Goal: Information Seeking & Learning: Learn about a topic

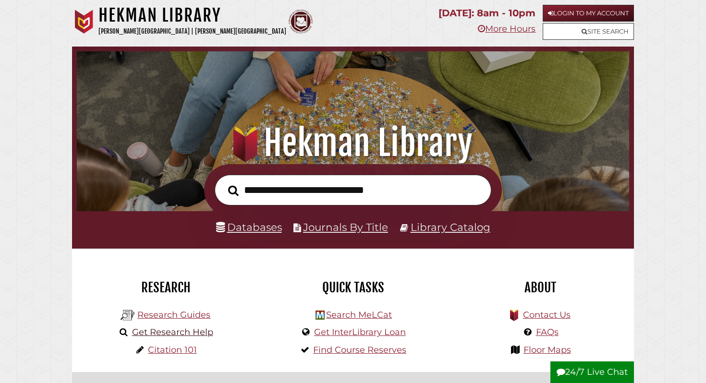
scroll to position [183, 548]
click at [241, 225] on link "Databases" at bounding box center [249, 227] width 66 height 12
click at [313, 176] on input "text" at bounding box center [353, 190] width 277 height 31
type input "**********"
click at [223, 183] on button "Search" at bounding box center [233, 191] width 20 height 16
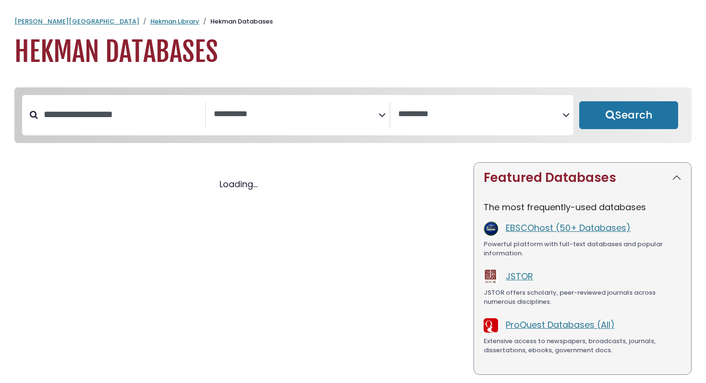
select select "Database Subject Filter"
select select "Database Vendors Filter"
select select "Database Subject Filter"
select select "Database Vendors Filter"
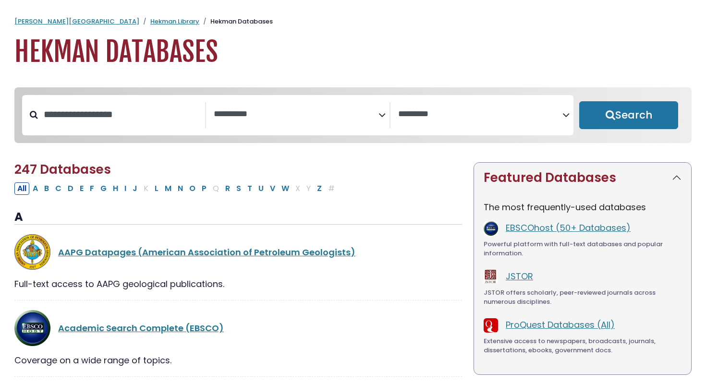
click at [244, 116] on textarea "Search" at bounding box center [296, 115] width 164 height 10
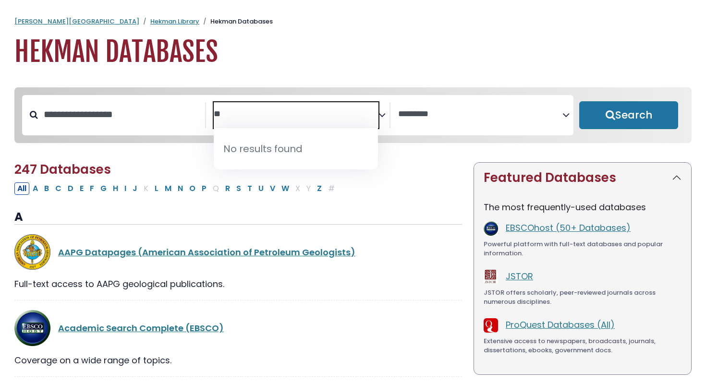
type textarea "*"
type textarea "***"
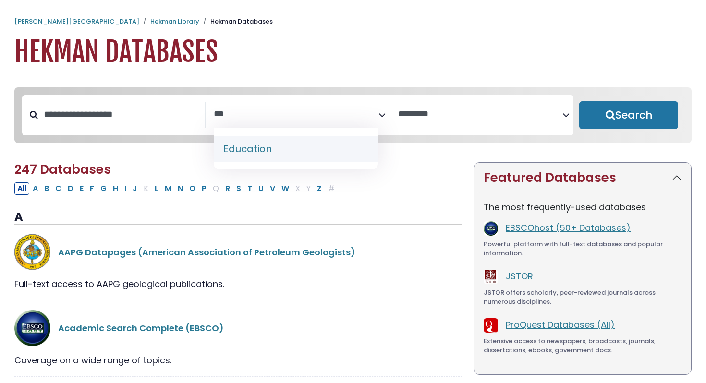
select select "*****"
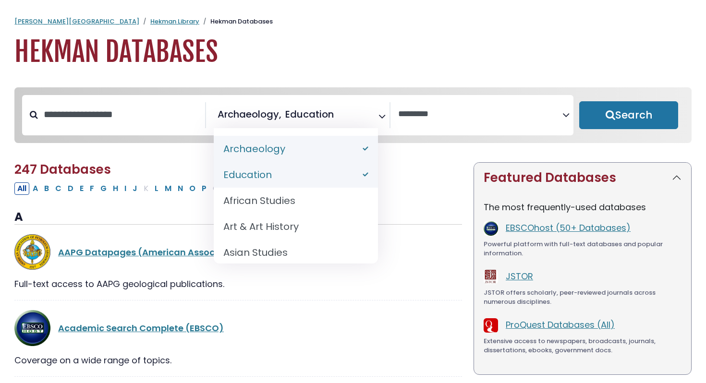
select select "*****"
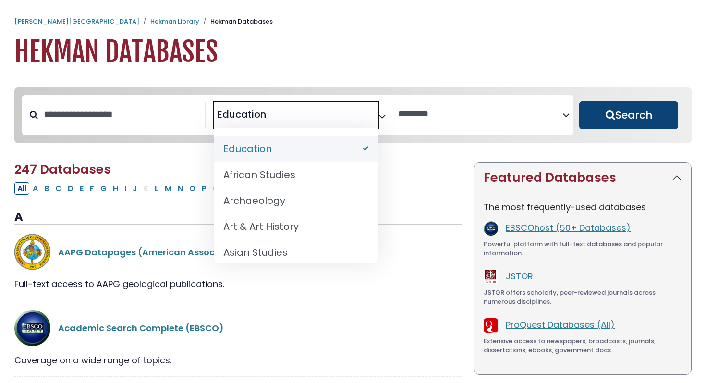
click at [655, 123] on button "Search" at bounding box center [629, 115] width 99 height 28
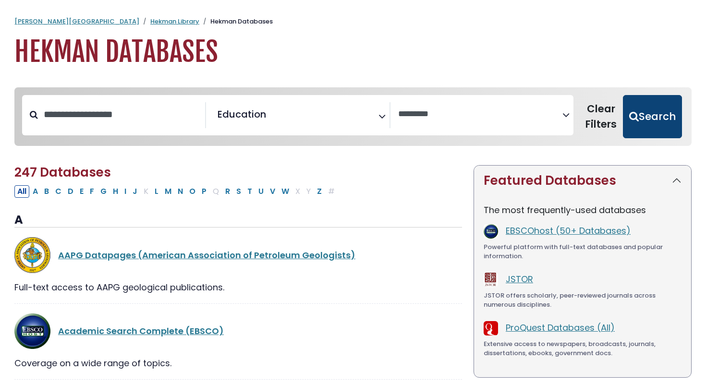
select select "Database Vendors Filter"
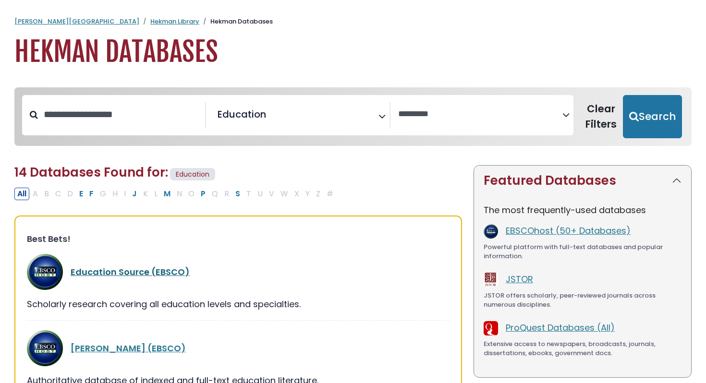
click at [156, 266] on link "Education Source (EBSCO)" at bounding box center [130, 272] width 119 height 12
click at [152, 270] on link "Education Source (EBSCO)" at bounding box center [130, 272] width 119 height 12
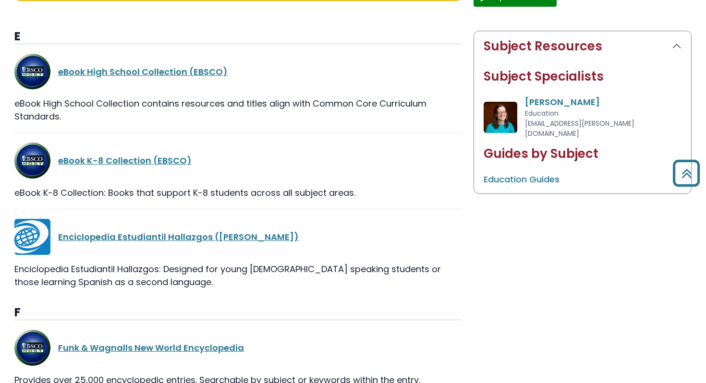
scroll to position [428, 0]
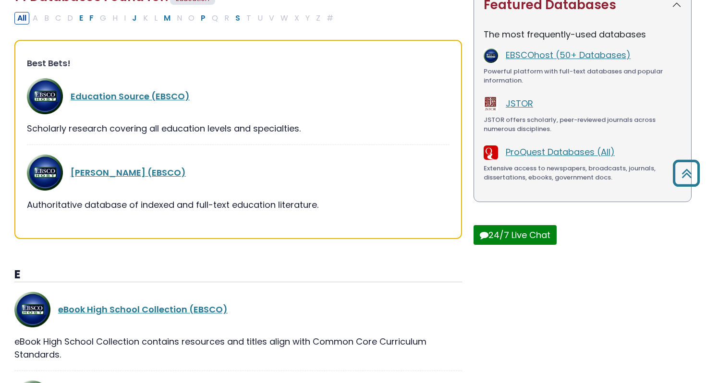
scroll to position [25, 0]
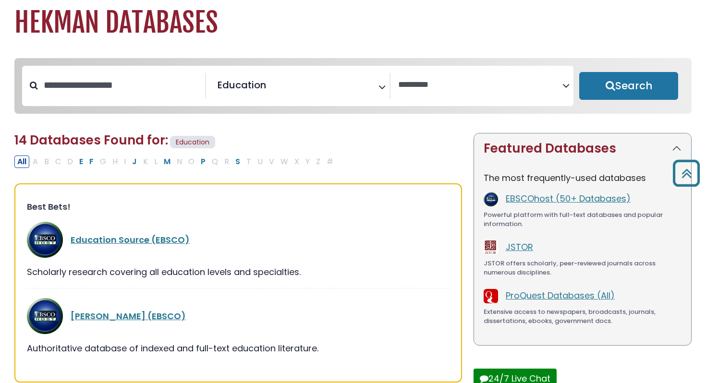
select select "Database Subject Filter"
select select "Database Vendors Filter"
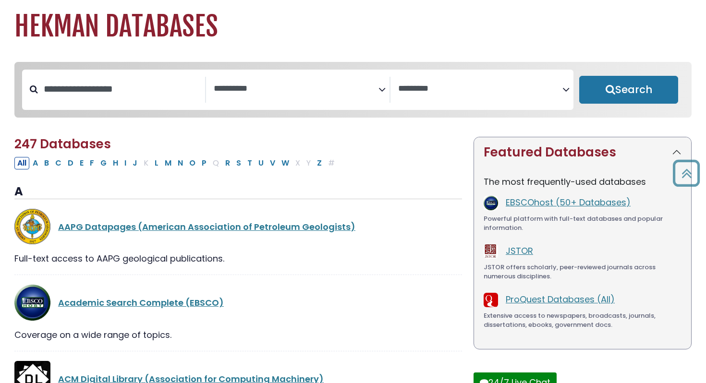
scroll to position [0, 0]
